Goal: Task Accomplishment & Management: Manage account settings

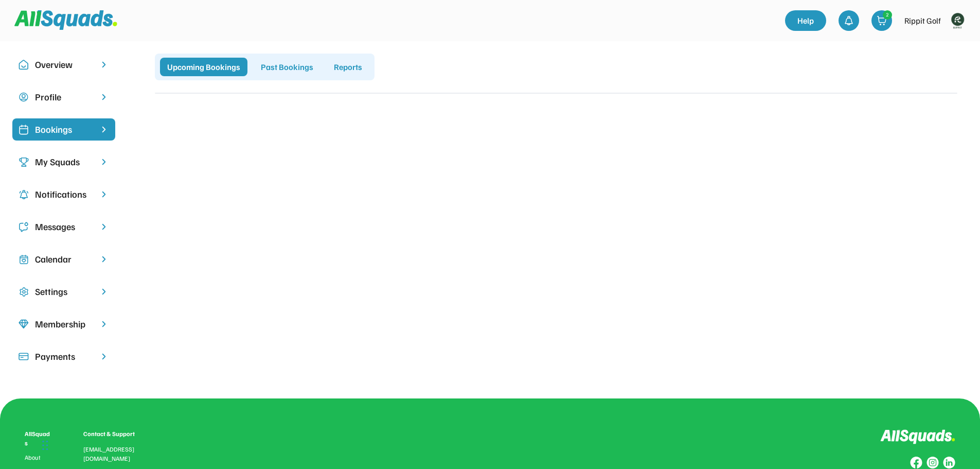
click at [86, 162] on div "My Squads" at bounding box center [64, 162] width 58 height 14
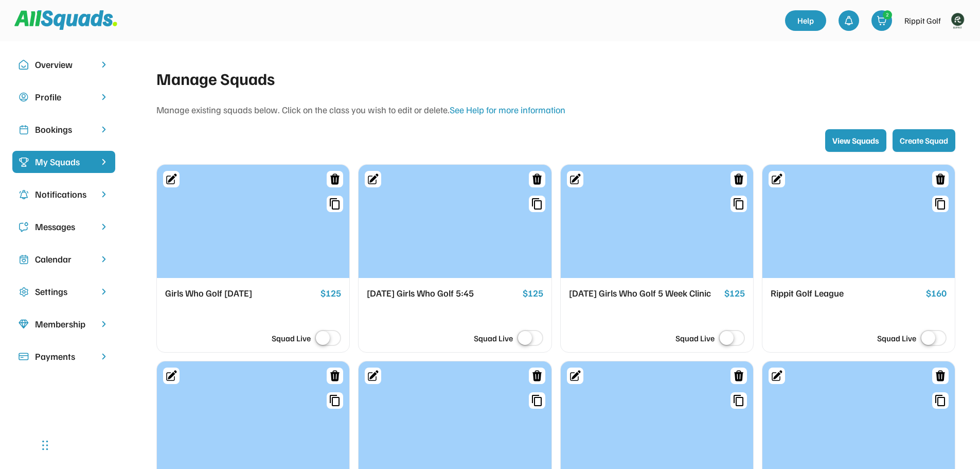
click at [63, 129] on div "Bookings" at bounding box center [64, 129] width 58 height 14
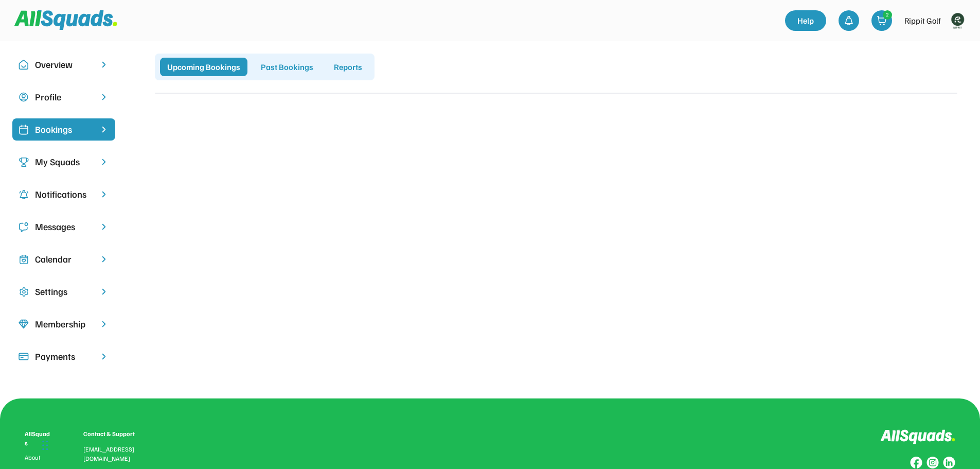
click at [963, 19] on img at bounding box center [957, 20] width 21 height 21
click at [940, 44] on link "Profile" at bounding box center [943, 45] width 61 height 21
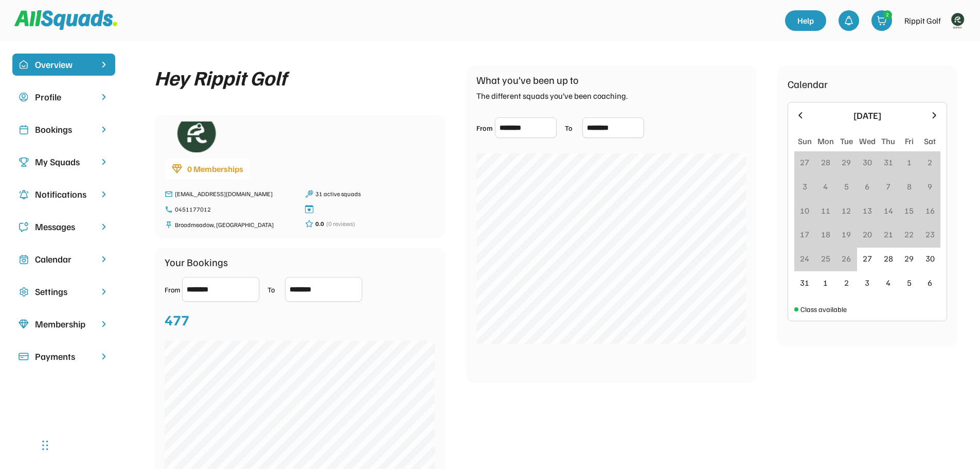
click at [49, 132] on div "Bookings" at bounding box center [64, 129] width 58 height 14
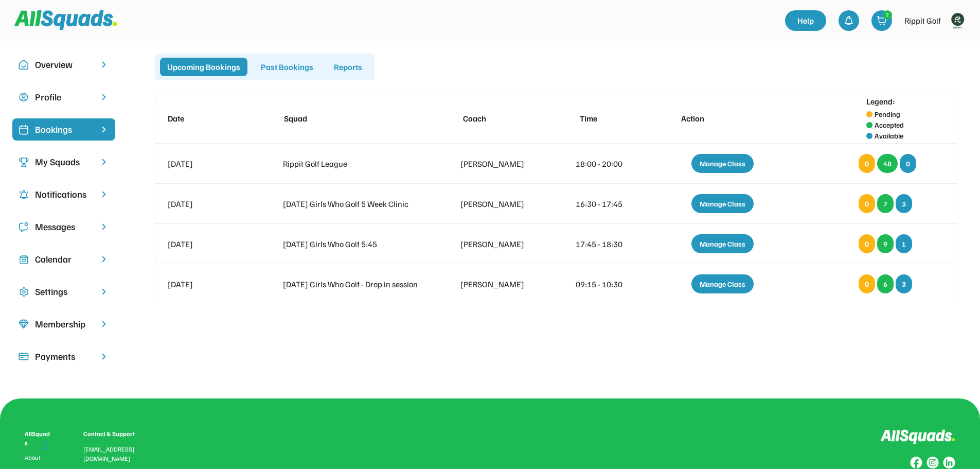
click at [51, 165] on div "My Squads" at bounding box center [64, 162] width 58 height 14
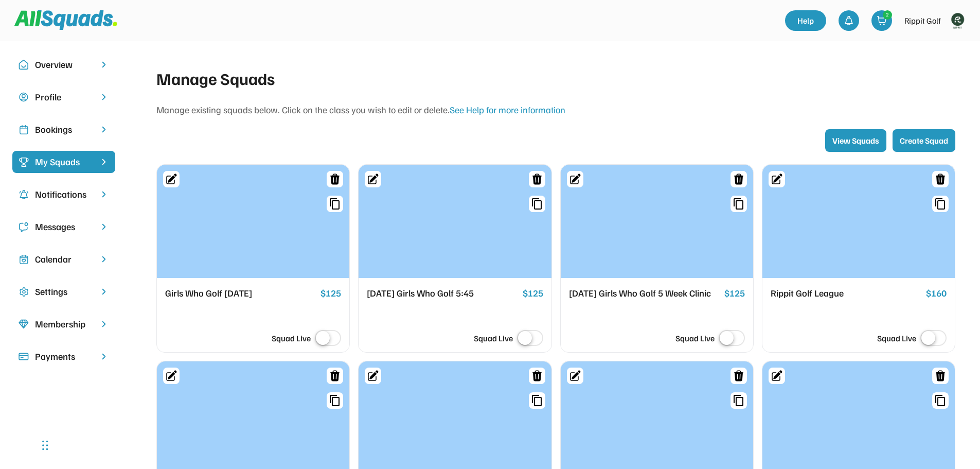
click at [326, 336] on label at bounding box center [327, 338] width 31 height 23
click at [321, 338] on label at bounding box center [327, 338] width 31 height 23
click at [228, 294] on div "Girls Who Golf Monday" at bounding box center [240, 293] width 151 height 14
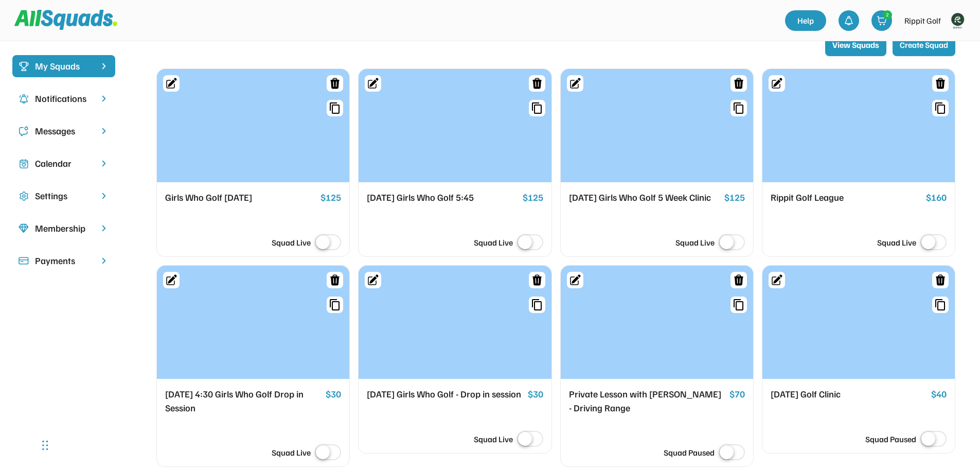
scroll to position [154, 0]
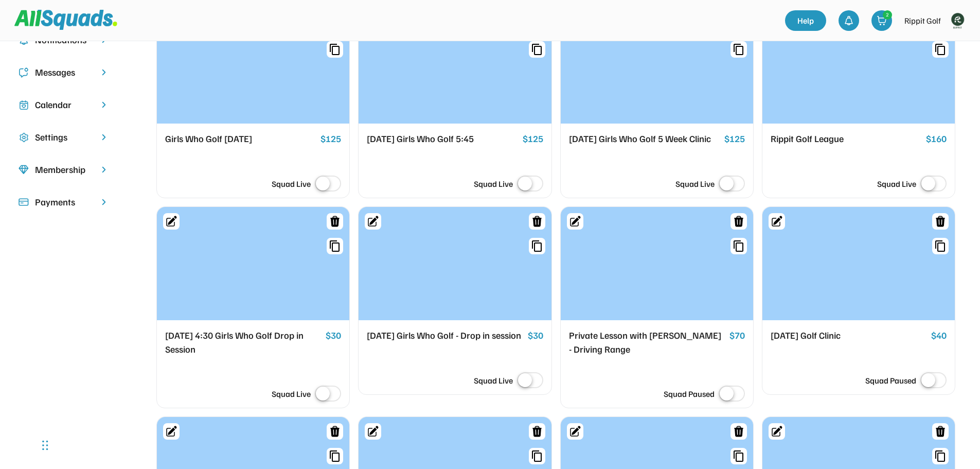
click at [428, 343] on div "[DATE] Girls Who Golf - Drop in session" at bounding box center [445, 335] width 156 height 14
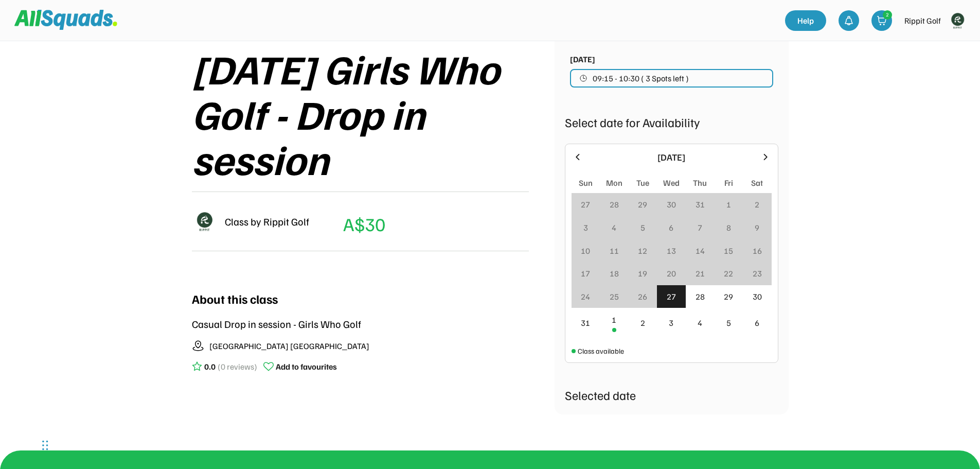
scroll to position [154, 0]
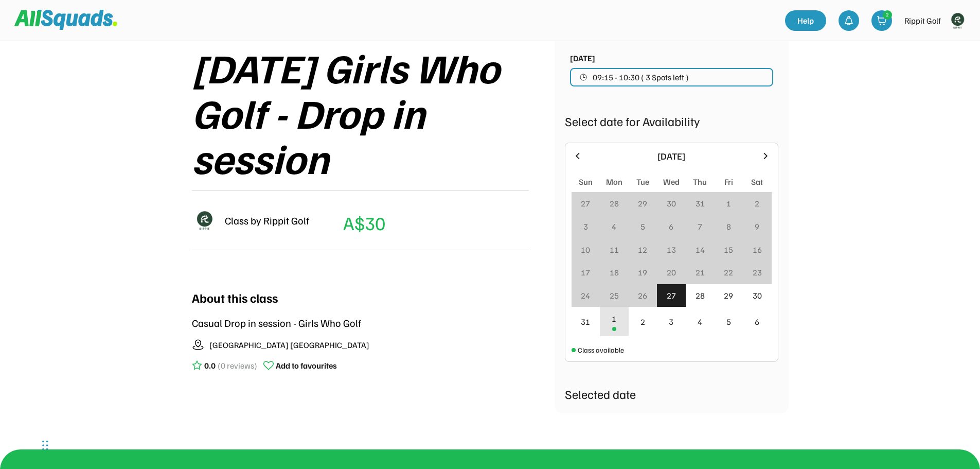
click at [608, 323] on div "1" at bounding box center [614, 321] width 29 height 29
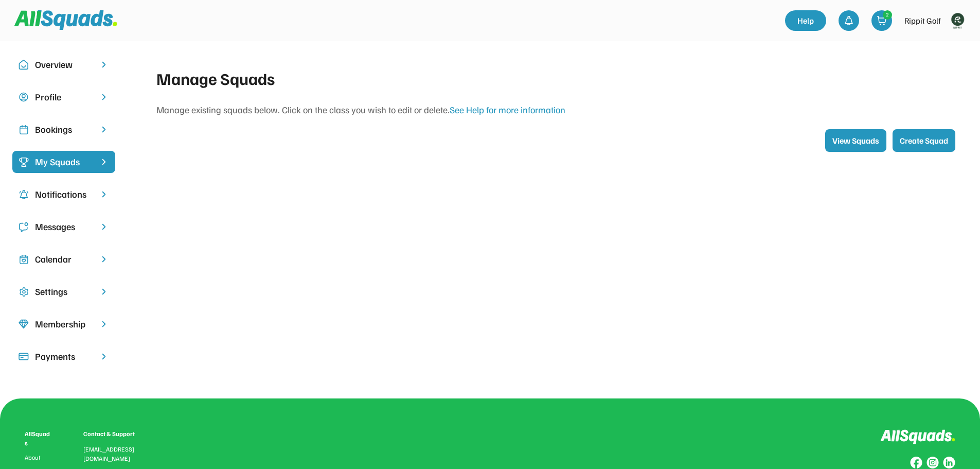
scroll to position [135, 0]
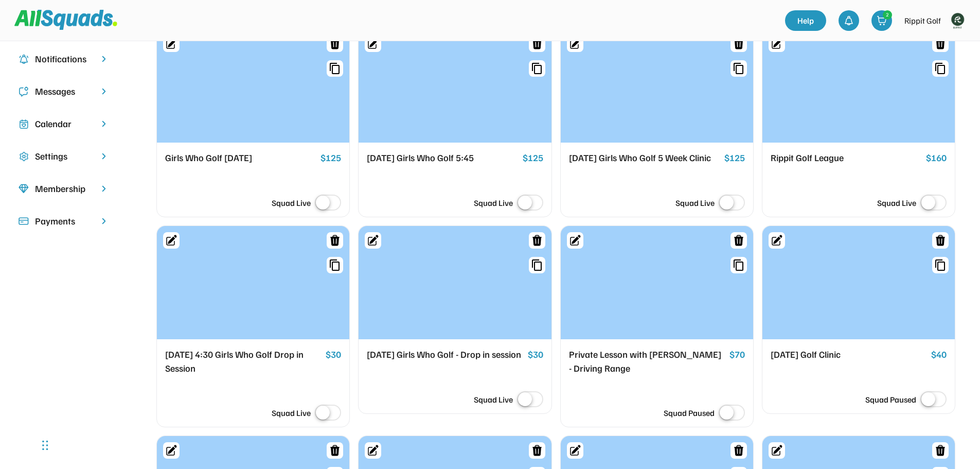
click at [532, 411] on label at bounding box center [530, 399] width 31 height 23
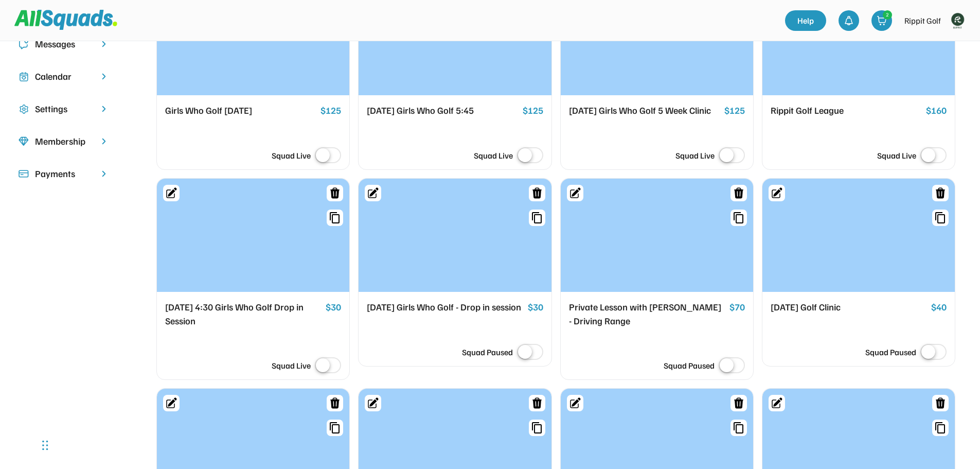
scroll to position [187, 0]
